Goal: Browse casually

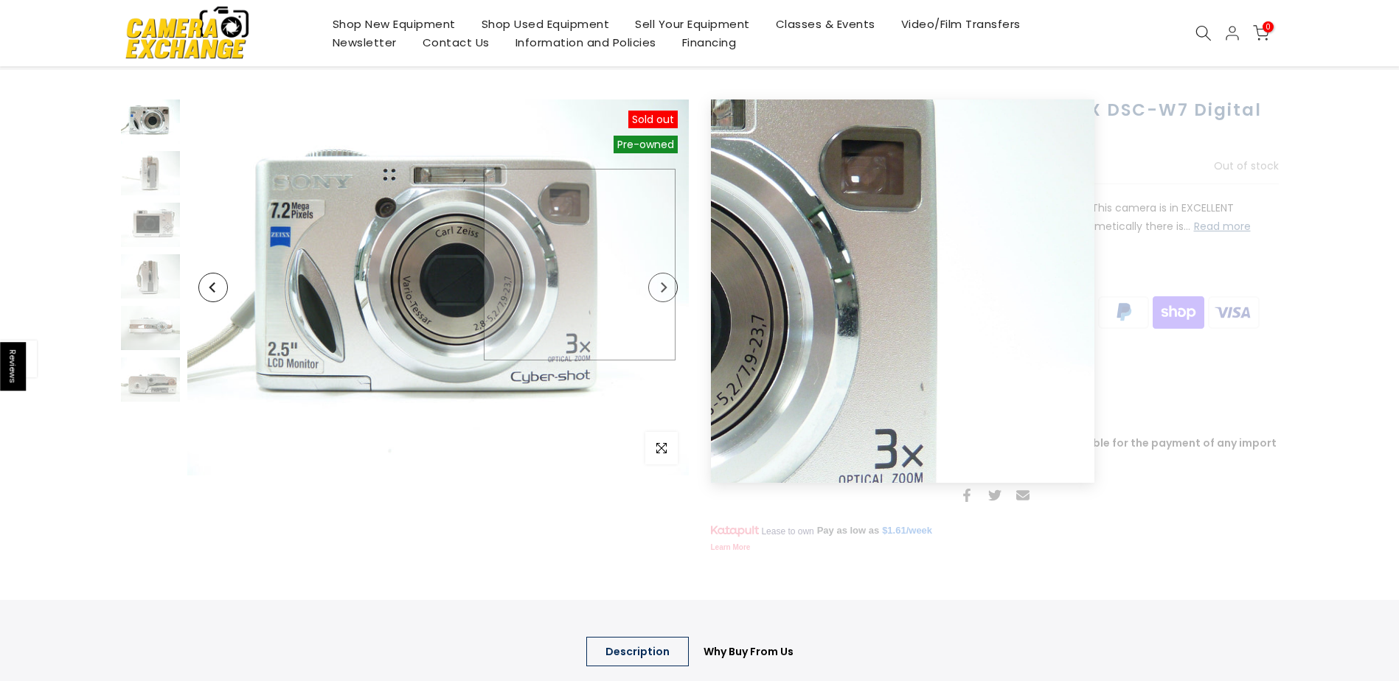
scroll to position [72, 0]
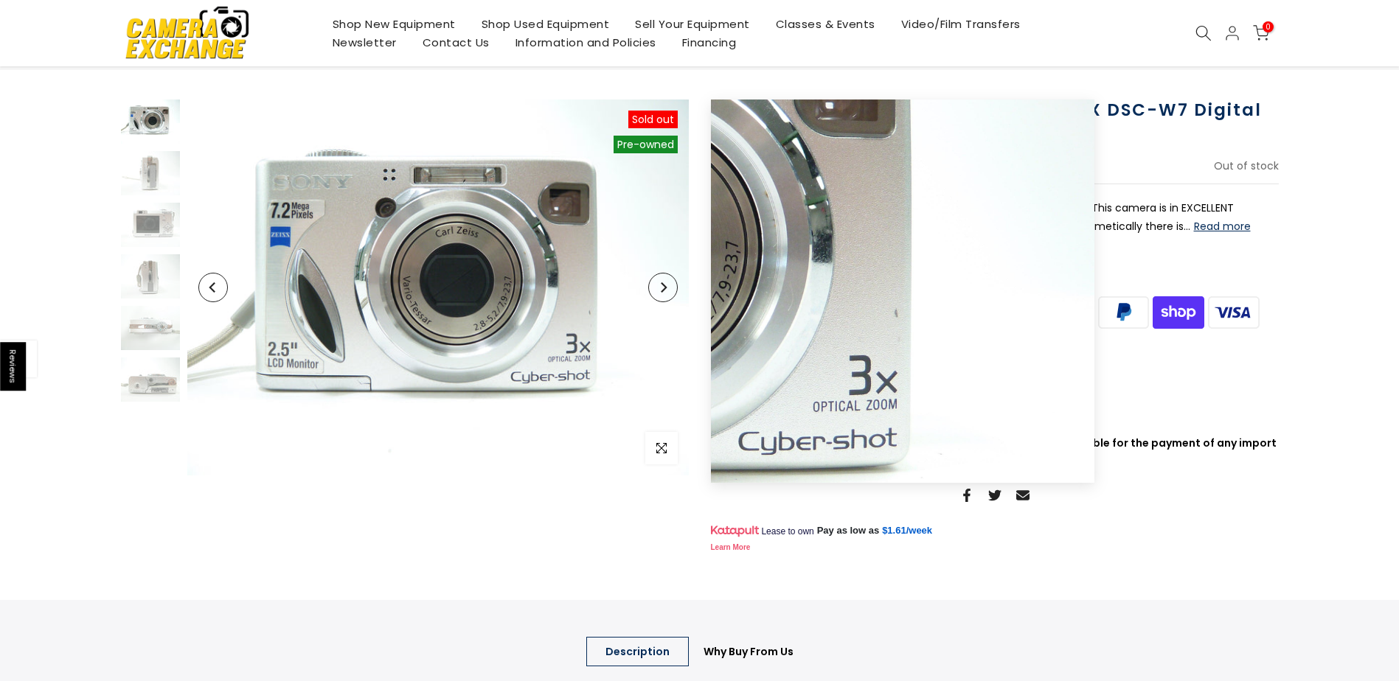
click at [657, 295] on button "Next" at bounding box center [662, 287] width 29 height 29
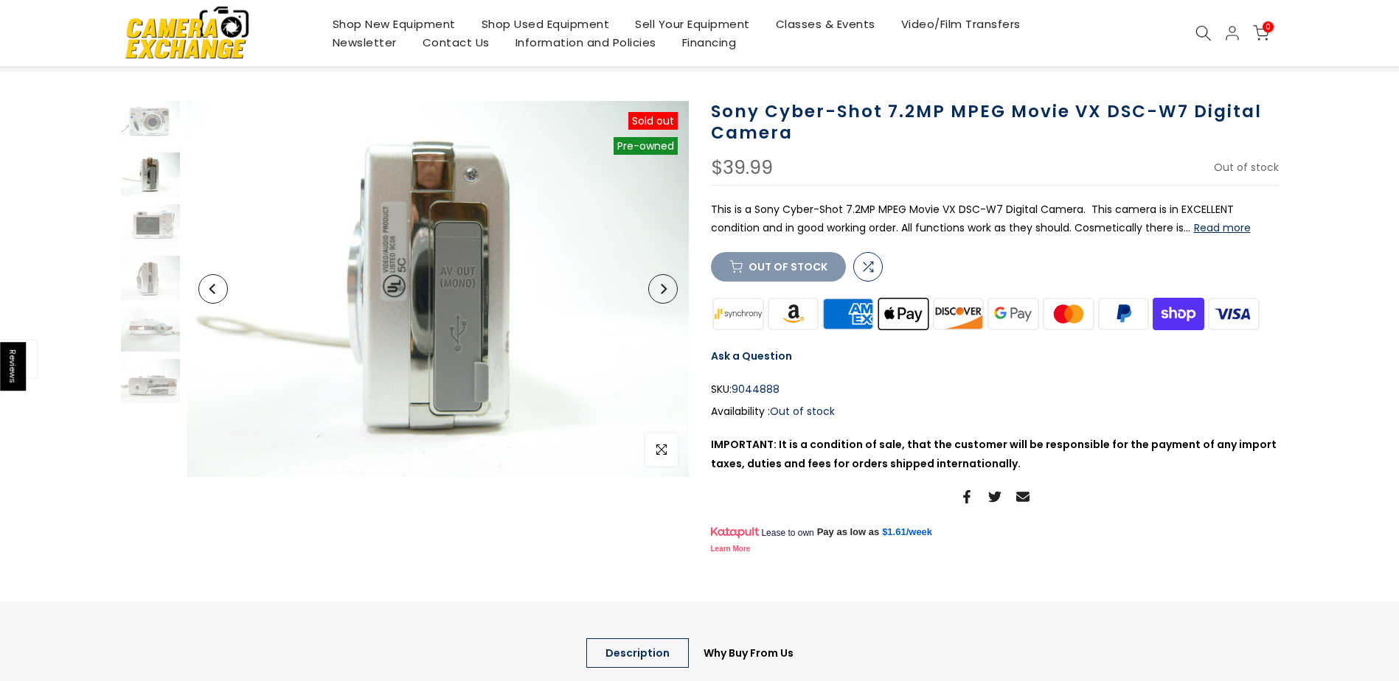
scroll to position [74, 0]
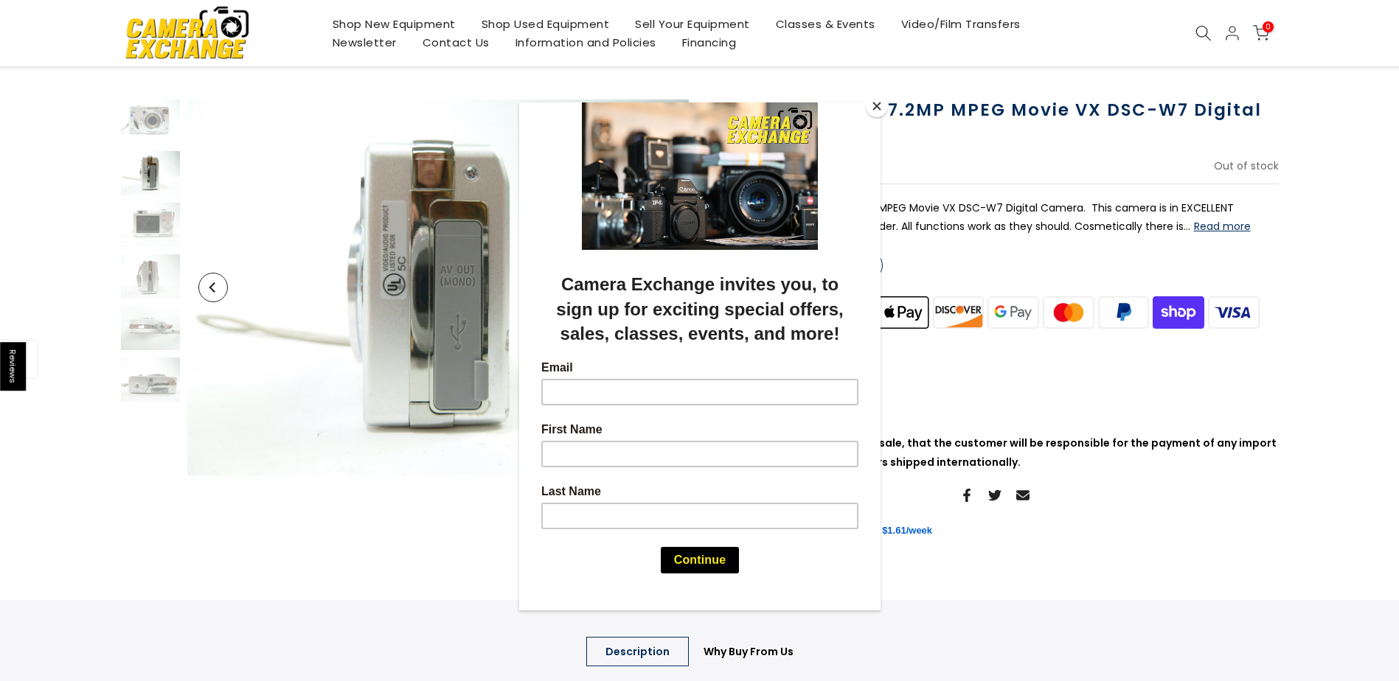
click at [351, 319] on div at bounding box center [699, 340] width 1399 height 681
click at [877, 106] on button "Close" at bounding box center [877, 106] width 22 height 22
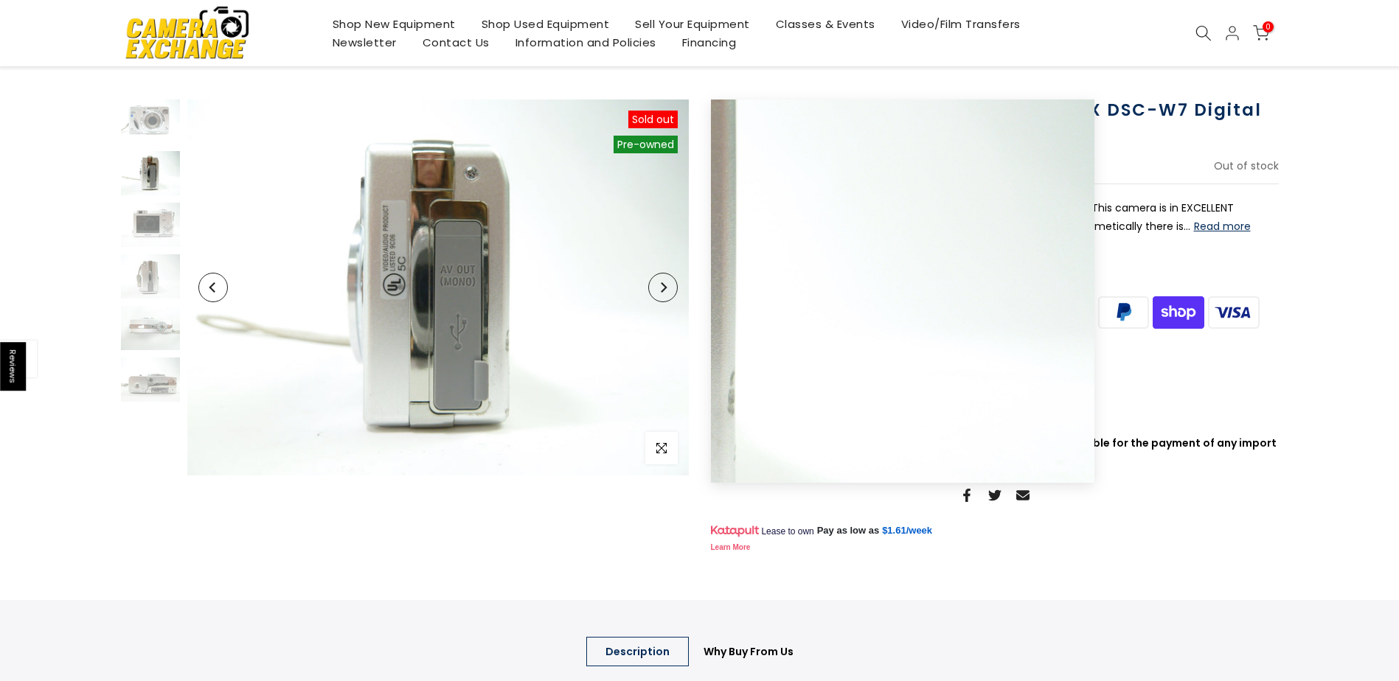
click at [658, 293] on button "Next" at bounding box center [662, 287] width 29 height 29
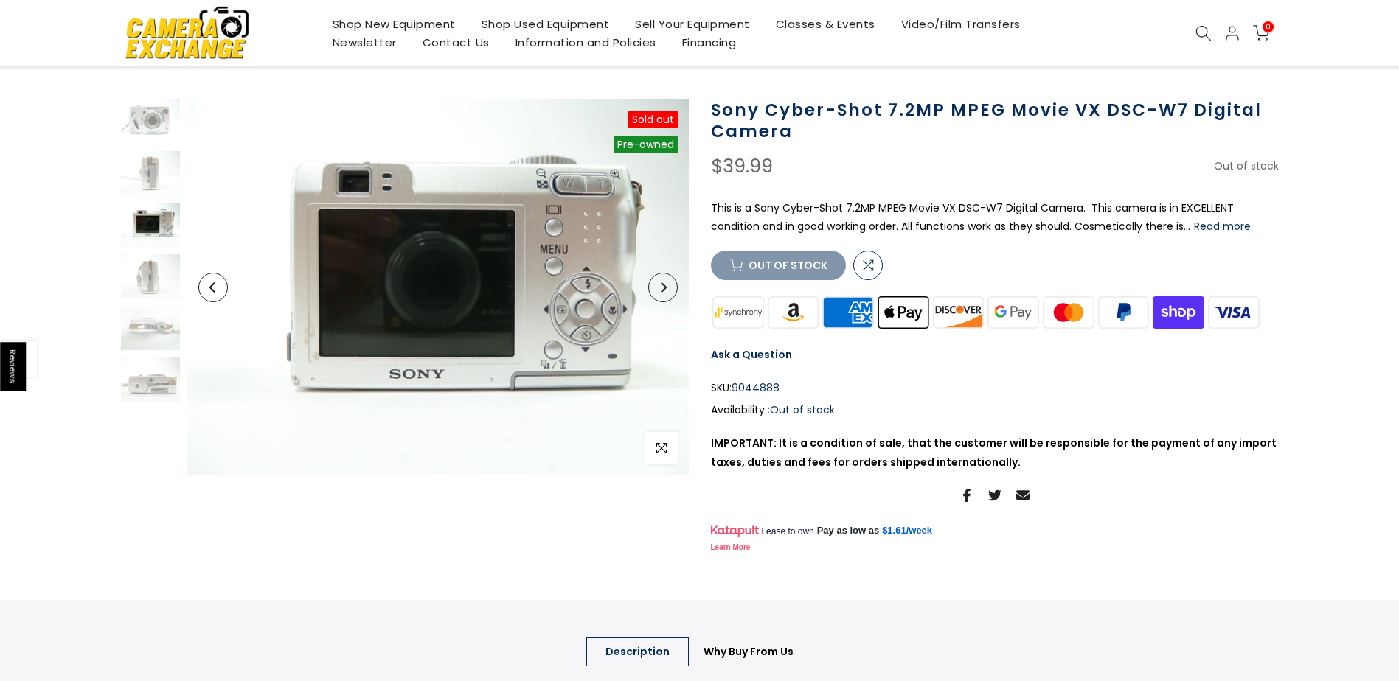
scroll to position [72, 0]
click at [658, 293] on button "Next" at bounding box center [662, 287] width 29 height 29
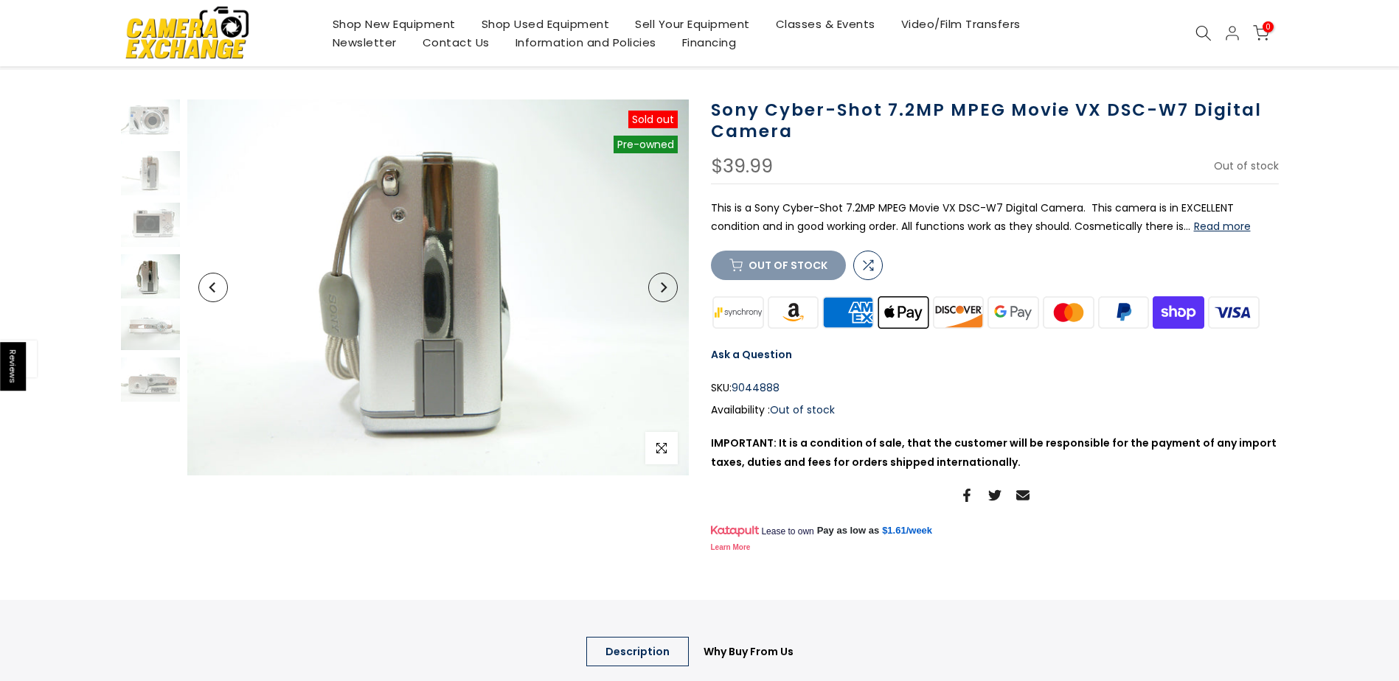
click at [658, 293] on button "Next" at bounding box center [662, 287] width 29 height 29
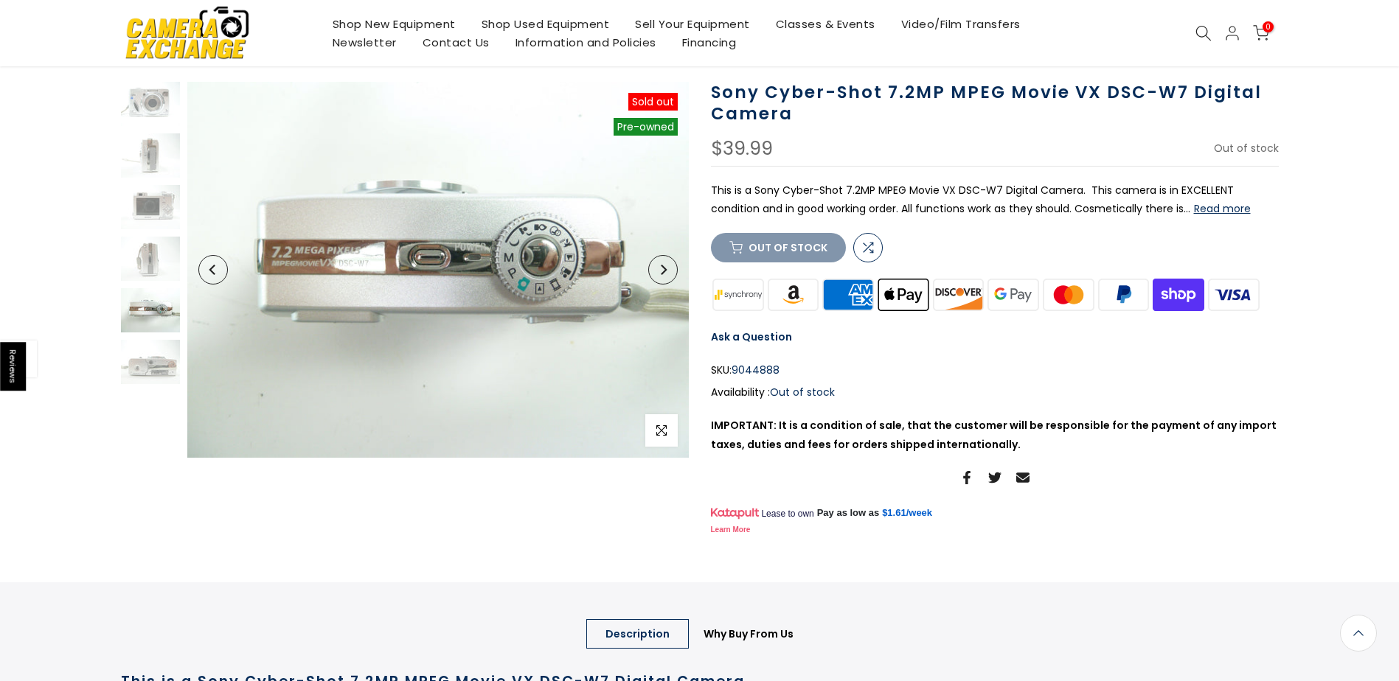
scroll to position [88, 0]
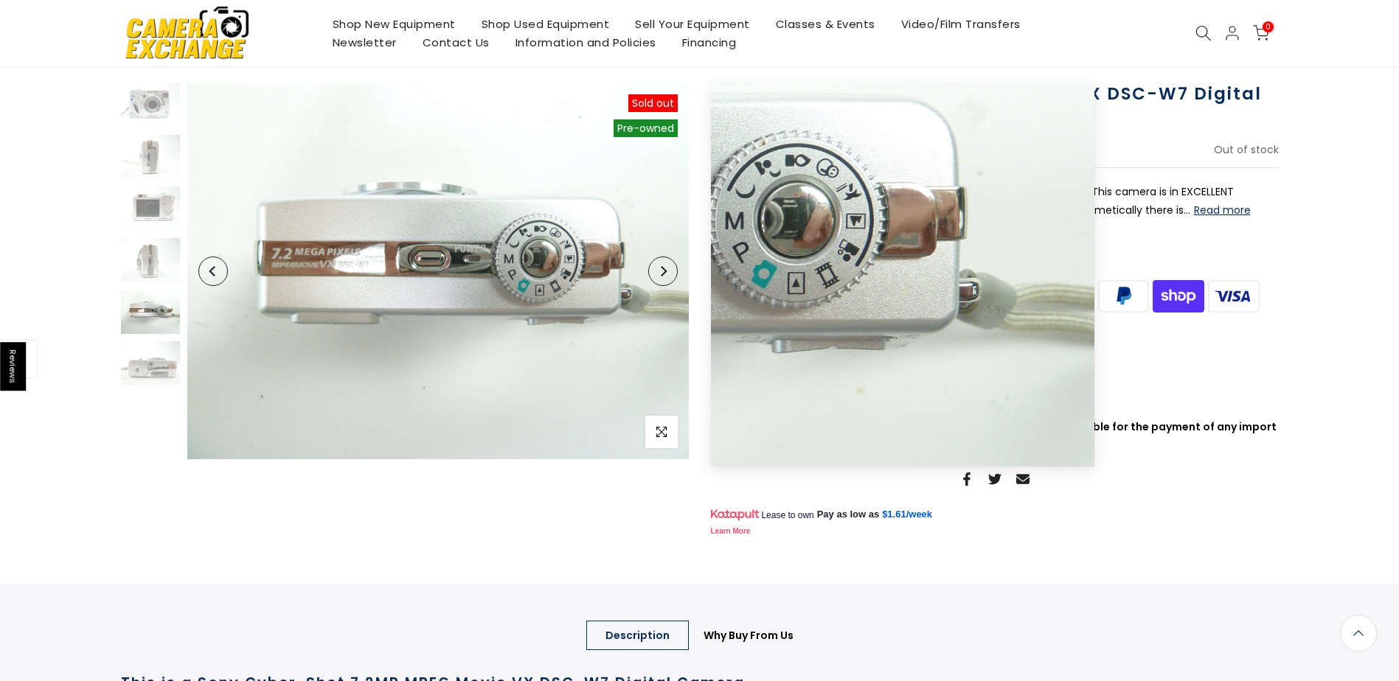
click at [672, 271] on button "Next" at bounding box center [662, 271] width 29 height 29
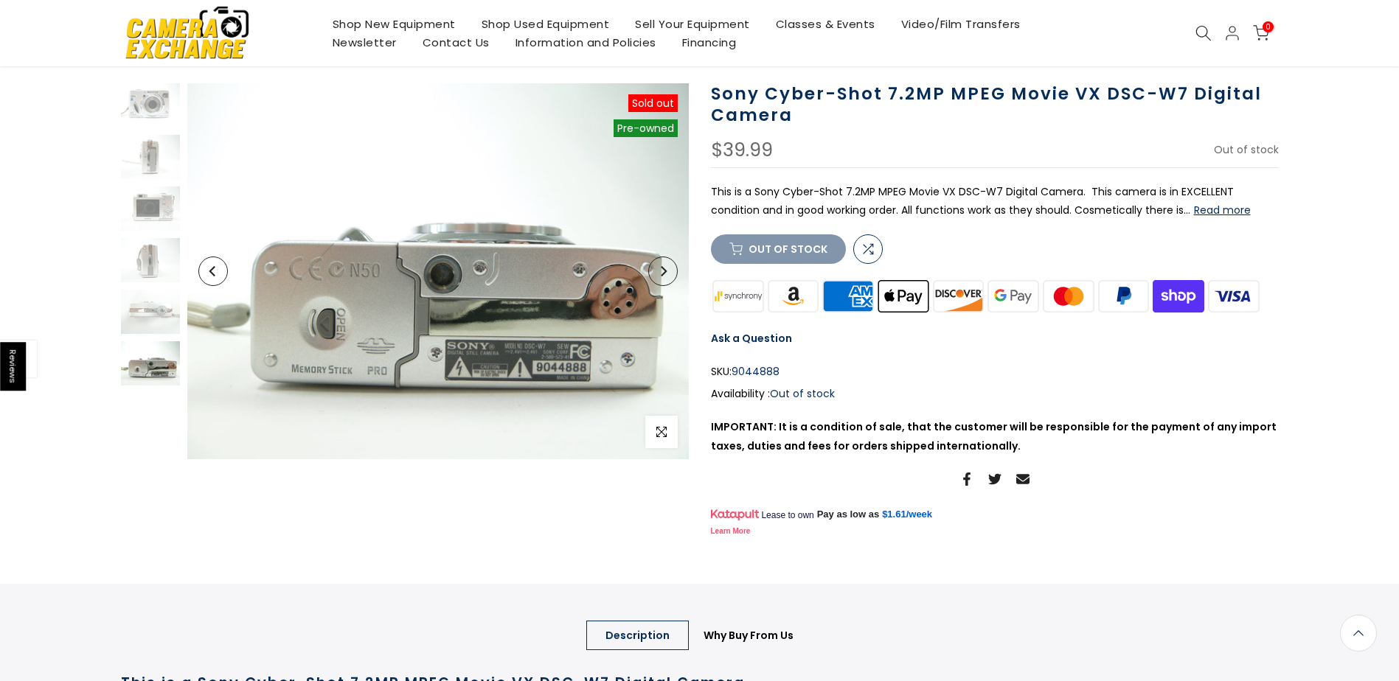
click at [664, 272] on icon "Next" at bounding box center [664, 271] width 6 height 10
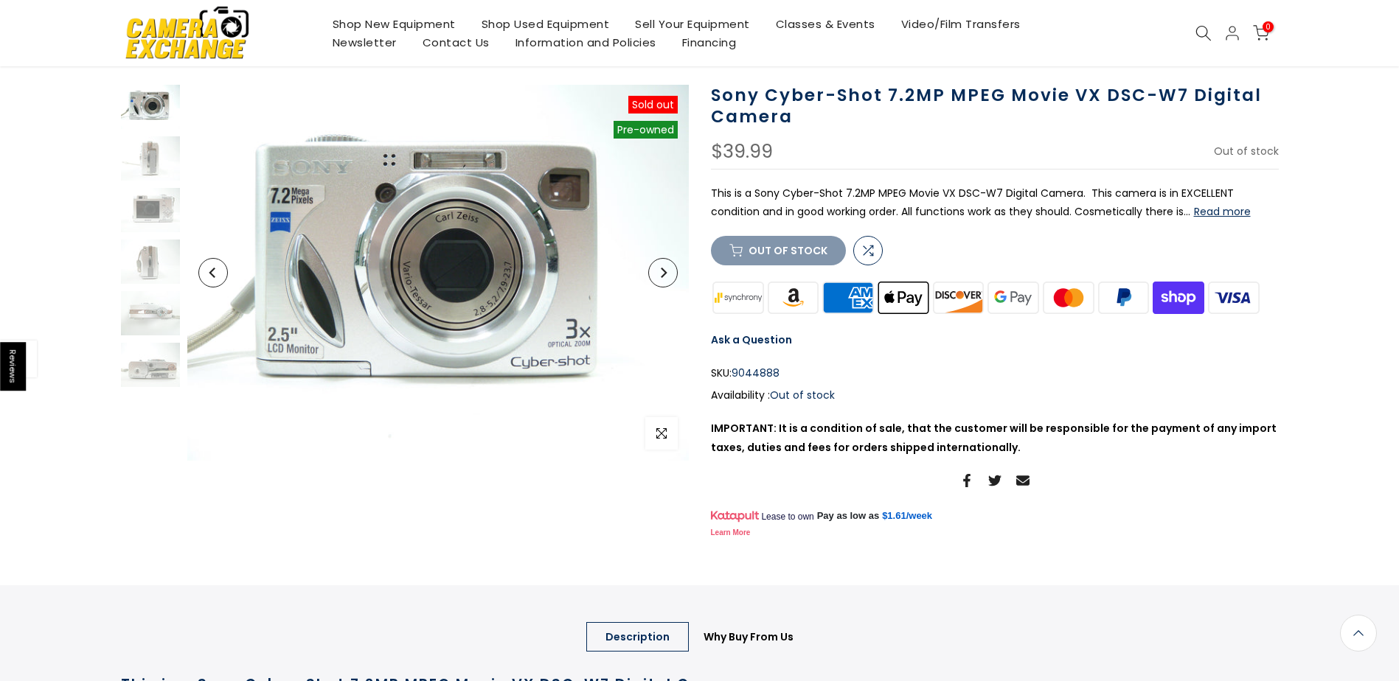
scroll to position [90, 0]
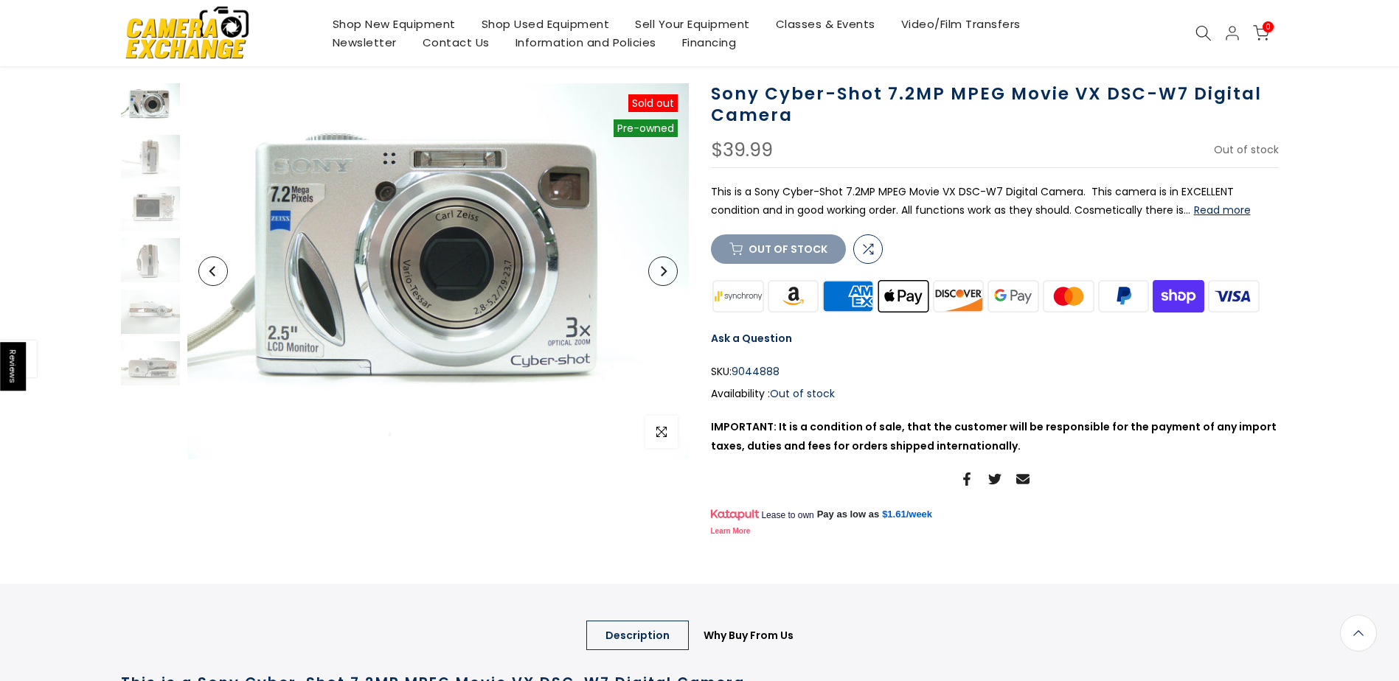
click at [664, 272] on icon "Next" at bounding box center [664, 271] width 6 height 10
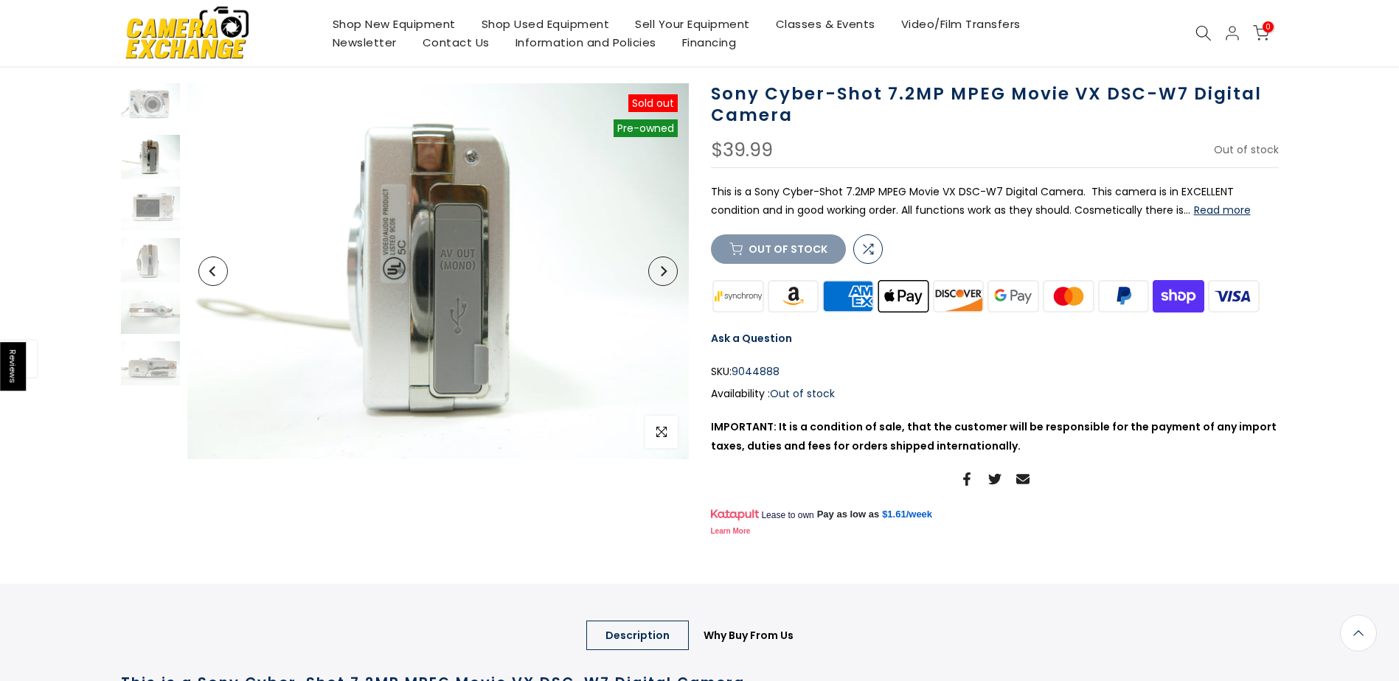
click at [664, 272] on icon "Next" at bounding box center [664, 271] width 6 height 10
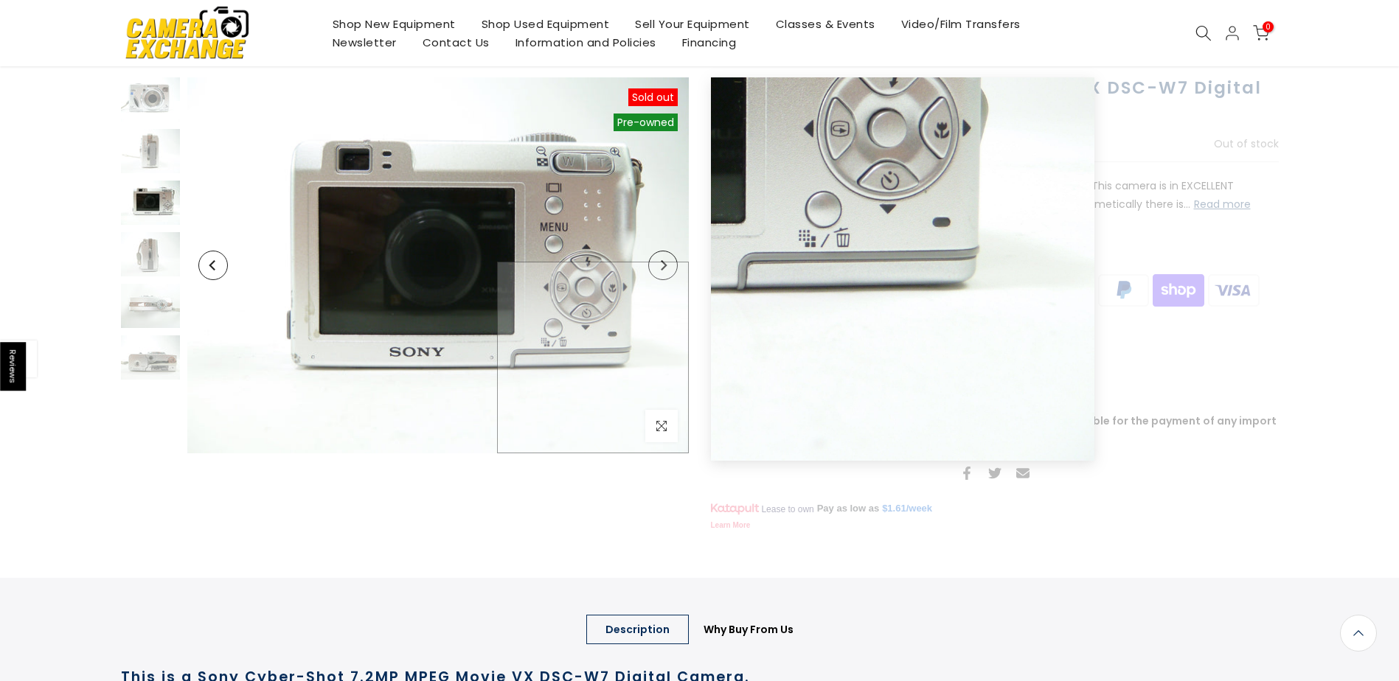
scroll to position [459, 0]
